Goal: Find specific page/section: Find specific page/section

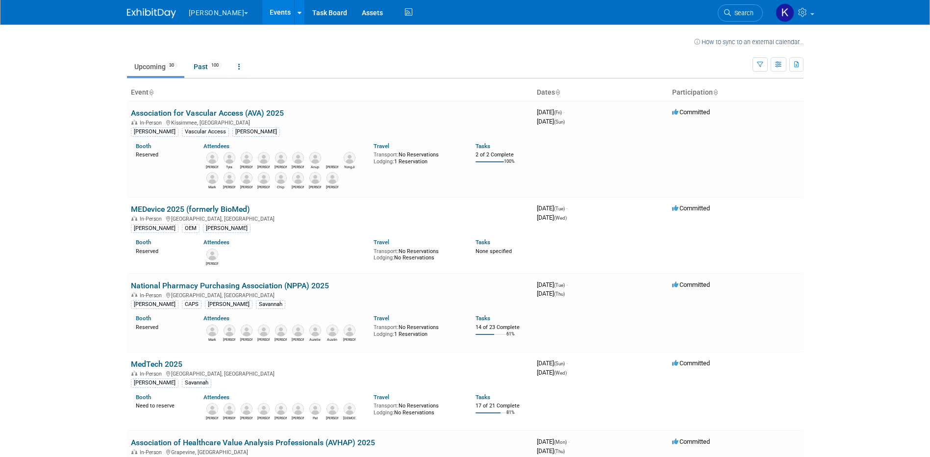
click at [220, 17] on button "[PERSON_NAME]" at bounding box center [224, 11] width 73 height 22
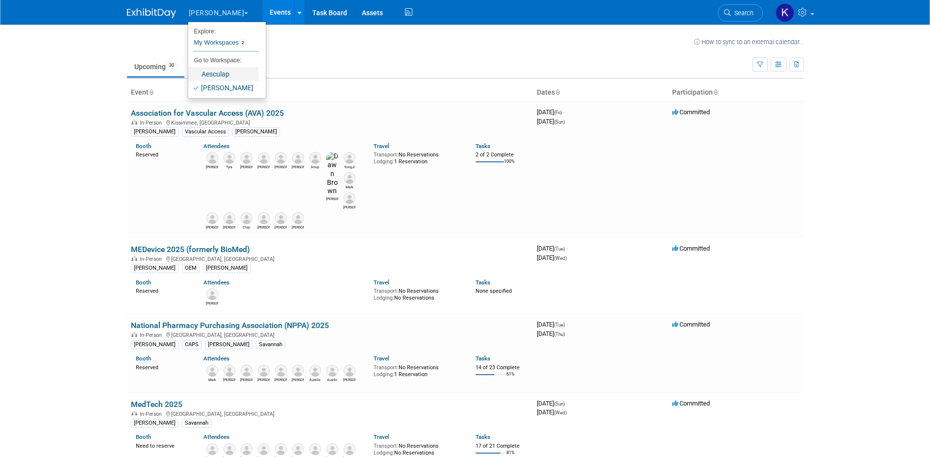
click at [210, 75] on link "Aesculap" at bounding box center [223, 74] width 70 height 14
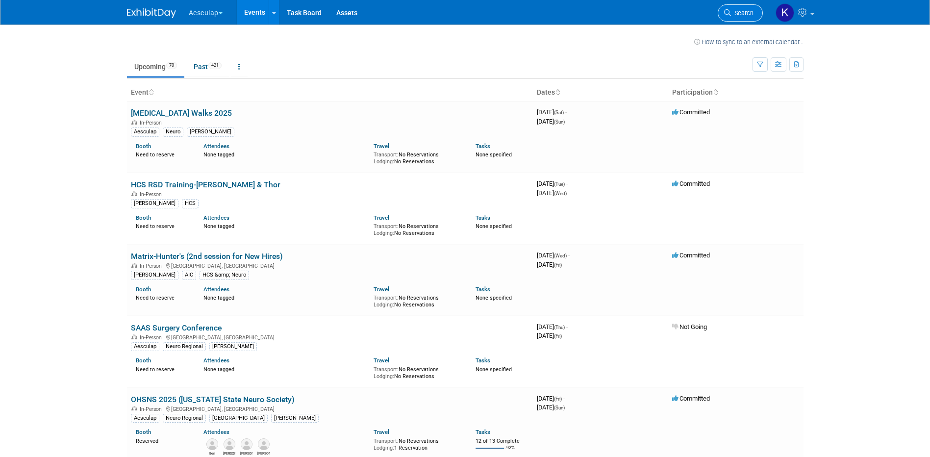
click at [744, 12] on span "Search" at bounding box center [742, 12] width 23 height 7
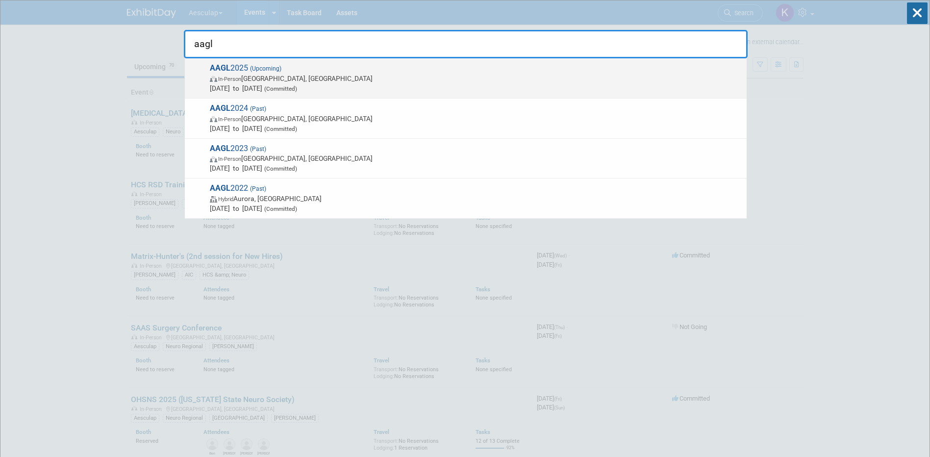
type input "aagl"
click at [333, 75] on span "In-Person [GEOGRAPHIC_DATA], [GEOGRAPHIC_DATA]" at bounding box center [476, 79] width 532 height 10
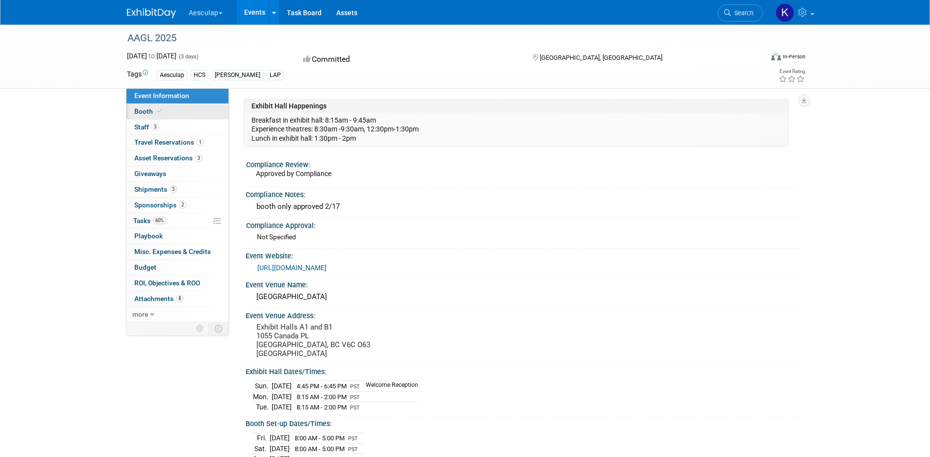
click at [175, 111] on link "Booth" at bounding box center [177, 111] width 102 height 15
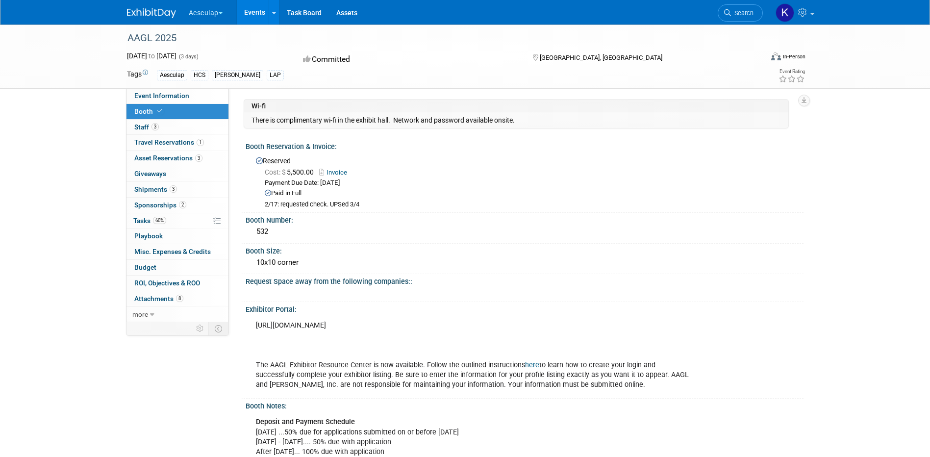
drag, startPoint x: 270, startPoint y: 231, endPoint x: 255, endPoint y: 231, distance: 14.2
click at [255, 231] on div "532" at bounding box center [524, 231] width 543 height 15
drag, startPoint x: 255, startPoint y: 231, endPoint x: 260, endPoint y: 233, distance: 5.0
copy div "532"
click at [262, 229] on div "532" at bounding box center [524, 231] width 543 height 15
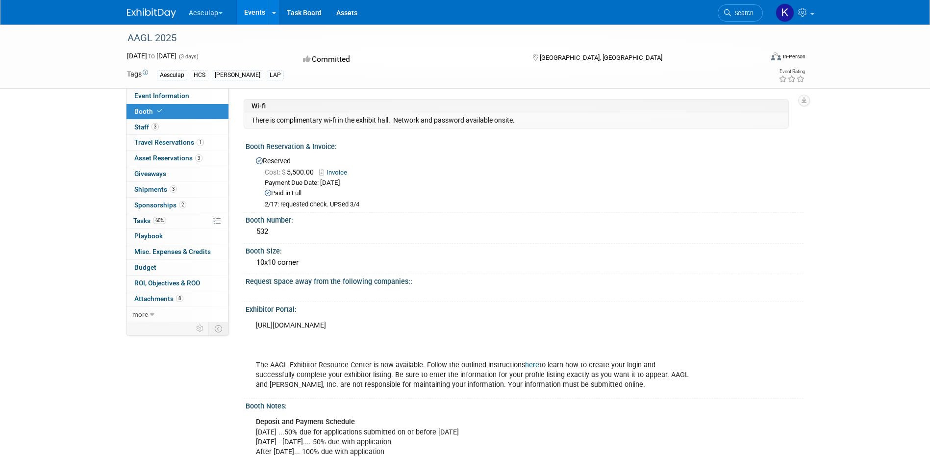
drag, startPoint x: 270, startPoint y: 228, endPoint x: 251, endPoint y: 232, distance: 19.6
click at [251, 232] on div "532" at bounding box center [525, 232] width 558 height 16
copy div "532"
